Goal: Transaction & Acquisition: Purchase product/service

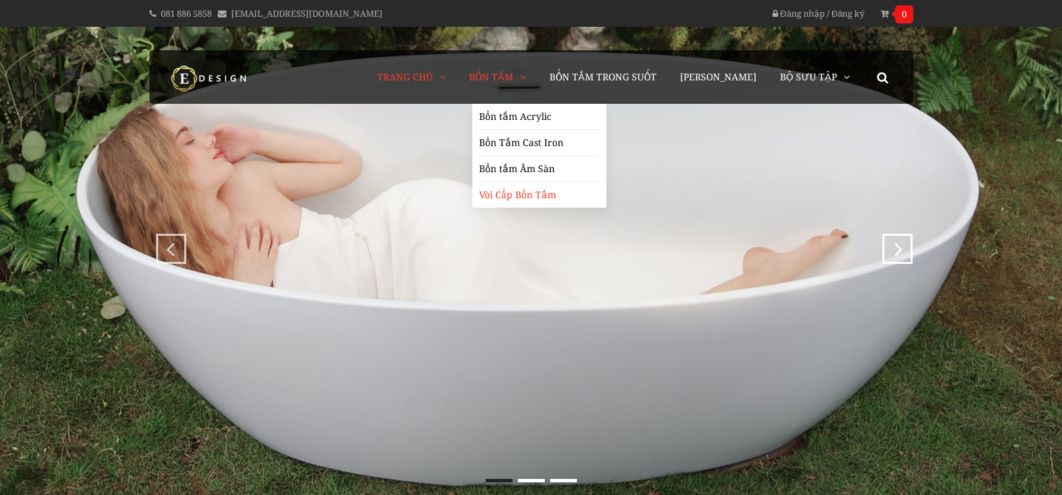
click at [530, 198] on link "Vòi Cấp Bồn Tắm" at bounding box center [539, 194] width 121 height 25
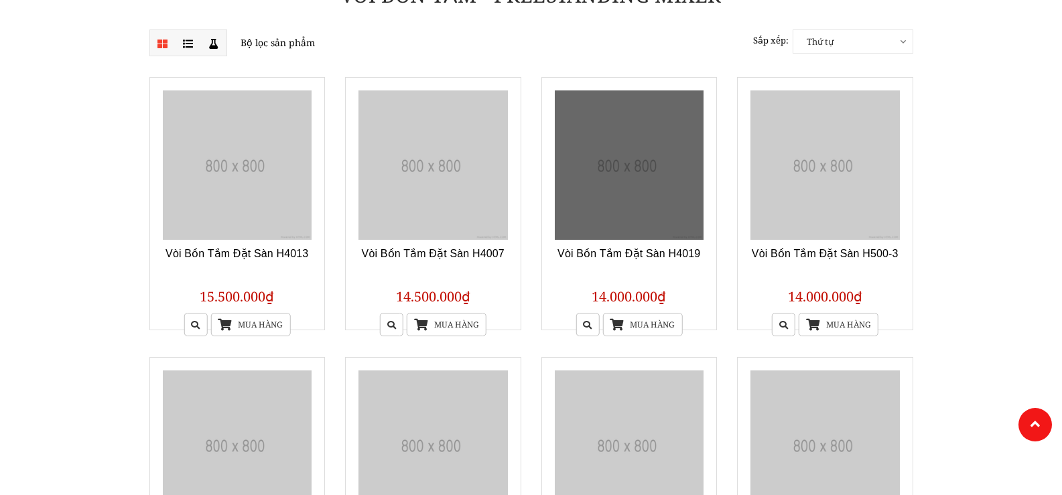
scroll to position [201, 0]
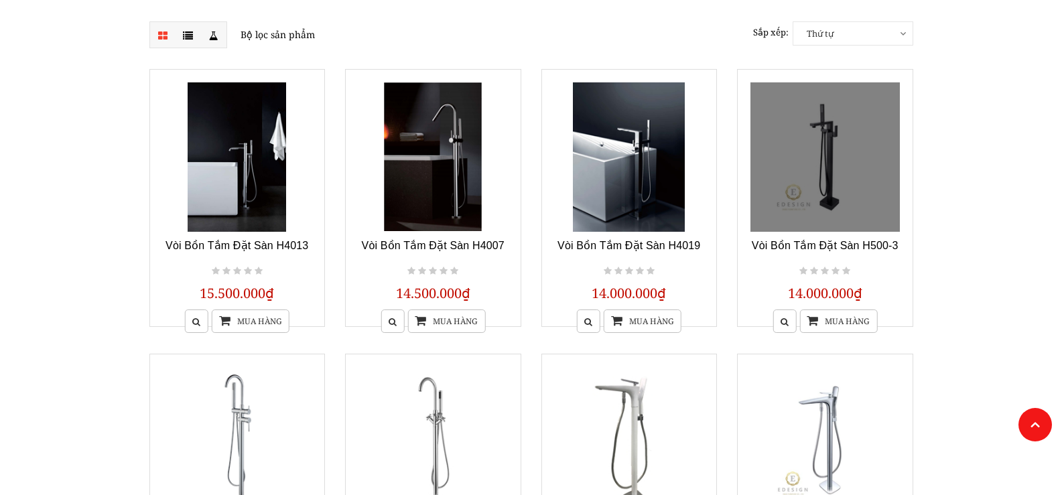
click at [835, 175] on link at bounding box center [825, 156] width 149 height 149
